Goal: Task Accomplishment & Management: Manage account settings

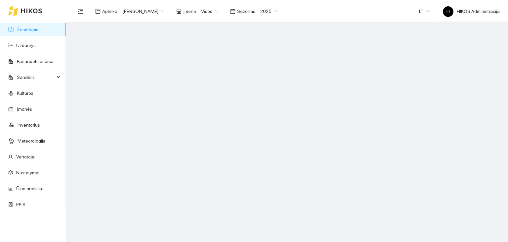
click at [141, 13] on span "[PERSON_NAME]" at bounding box center [143, 11] width 42 height 10
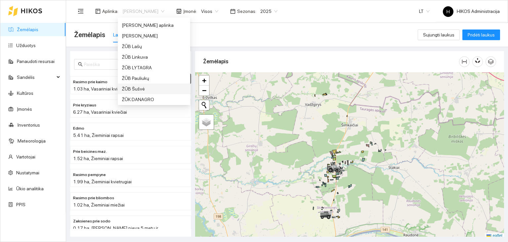
scroll to position [473, 0]
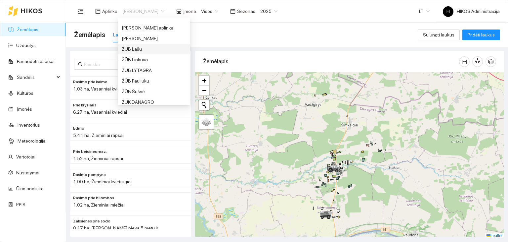
click at [134, 46] on div "ŽŪB Lašų" at bounding box center [154, 48] width 65 height 7
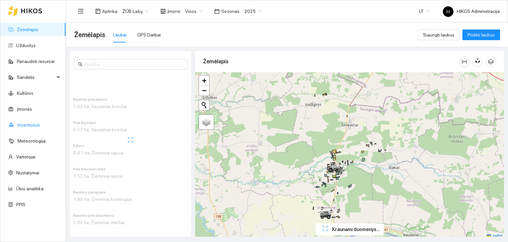
click at [40, 127] on link "Inventorius" at bounding box center [29, 124] width 22 height 5
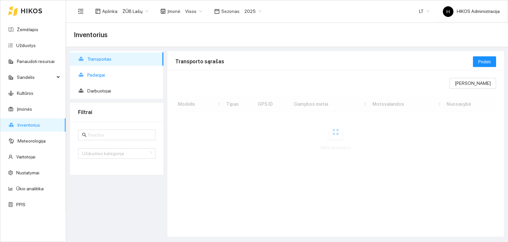
click at [109, 77] on span "Padargai" at bounding box center [122, 74] width 71 height 13
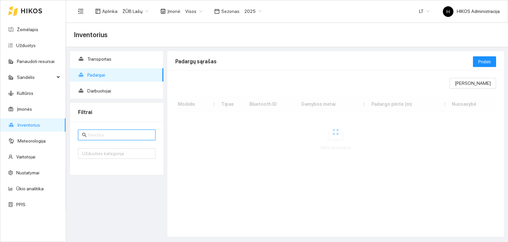
click at [147, 134] on input "text" at bounding box center [120, 134] width 64 height 7
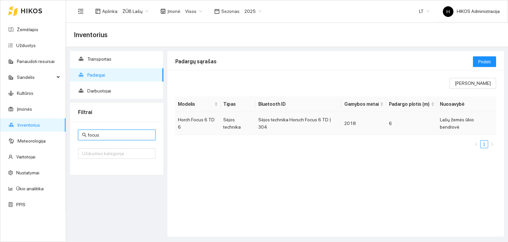
type input "focus"
click at [282, 121] on td "Sėjos technika Horsch Focus 6 TD | 304" at bounding box center [299, 123] width 86 height 23
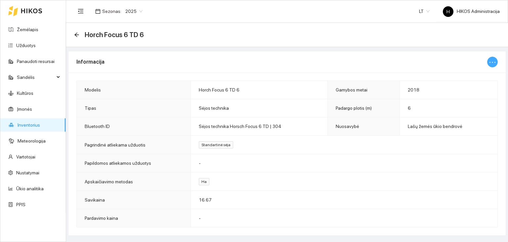
click at [492, 58] on button "button" at bounding box center [492, 62] width 11 height 11
click at [482, 73] on span "Keisti informaciją" at bounding box center [479, 74] width 34 height 7
type input "Horch Focus 6 TD 6"
type input "2018"
type input "6"
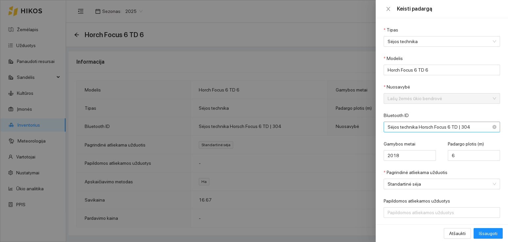
click at [403, 126] on span "Sėjos technika Horsch Focus 6 TD | 304" at bounding box center [437, 127] width 99 height 10
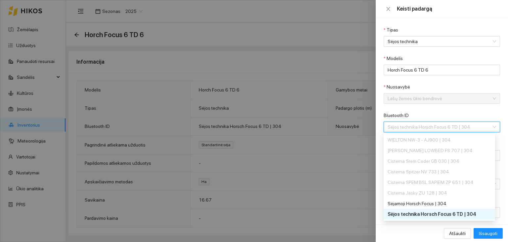
scroll to position [458, 0]
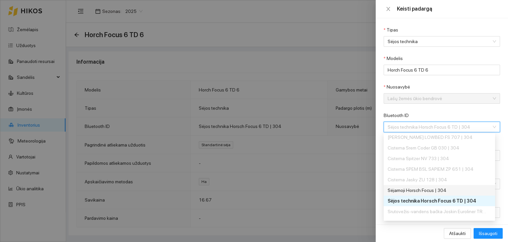
click at [426, 192] on div "Sėjamoji Horsch Focus | 304" at bounding box center [437, 189] width 99 height 7
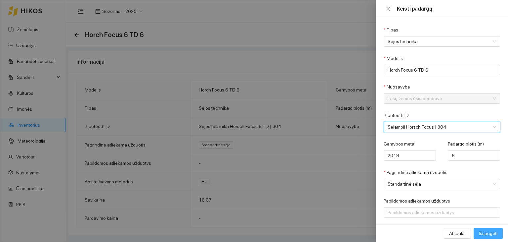
click at [487, 232] on span "Išsaugoti" at bounding box center [488, 232] width 19 height 7
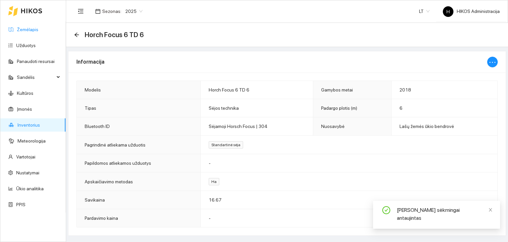
click at [30, 31] on link "Žemėlapis" at bounding box center [28, 29] width 22 height 5
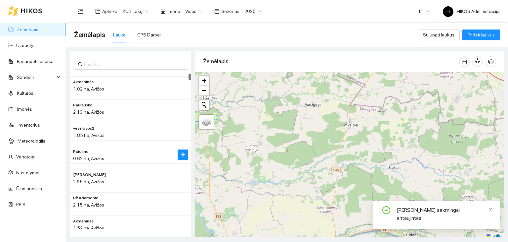
click at [156, 152] on h4 "Pčiolino" at bounding box center [117, 150] width 89 height 7
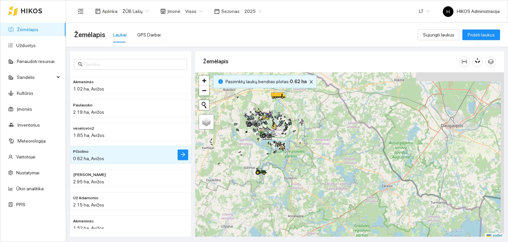
scroll to position [2, 0]
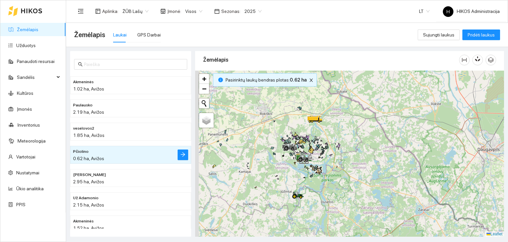
drag, startPoint x: 230, startPoint y: 120, endPoint x: 267, endPoint y: 146, distance: 44.7
click at [267, 146] on div at bounding box center [349, 153] width 309 height 166
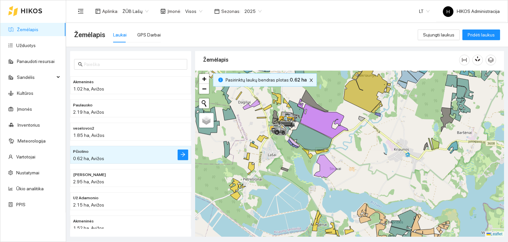
drag, startPoint x: 284, startPoint y: 119, endPoint x: 287, endPoint y: 138, distance: 19.1
click at [287, 133] on icon at bounding box center [280, 130] width 19 height 6
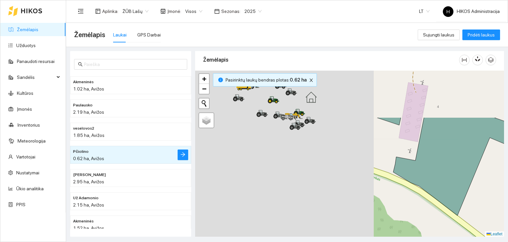
drag, startPoint x: 240, startPoint y: 116, endPoint x: 429, endPoint y: 180, distance: 199.7
click at [429, 180] on icon at bounding box center [453, 166] width 120 height 98
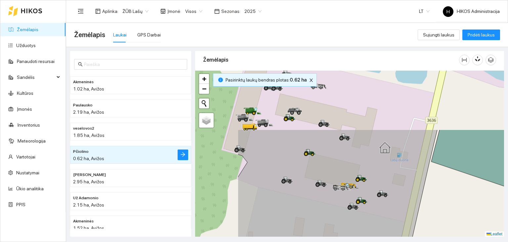
drag, startPoint x: 312, startPoint y: 125, endPoint x: 388, endPoint y: 214, distance: 116.6
click at [388, 214] on icon at bounding box center [337, 229] width 199 height 200
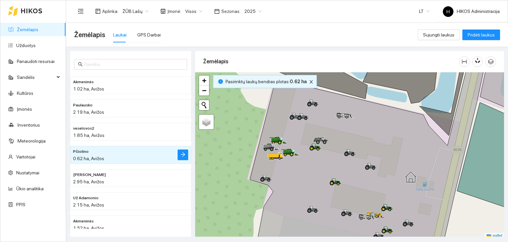
scroll to position [2, 0]
